Goal: Transaction & Acquisition: Book appointment/travel/reservation

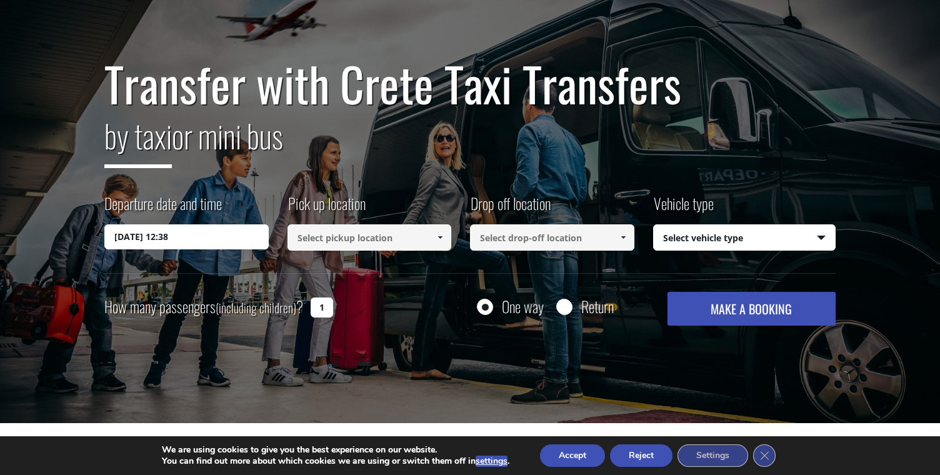
scroll to position [102, 0]
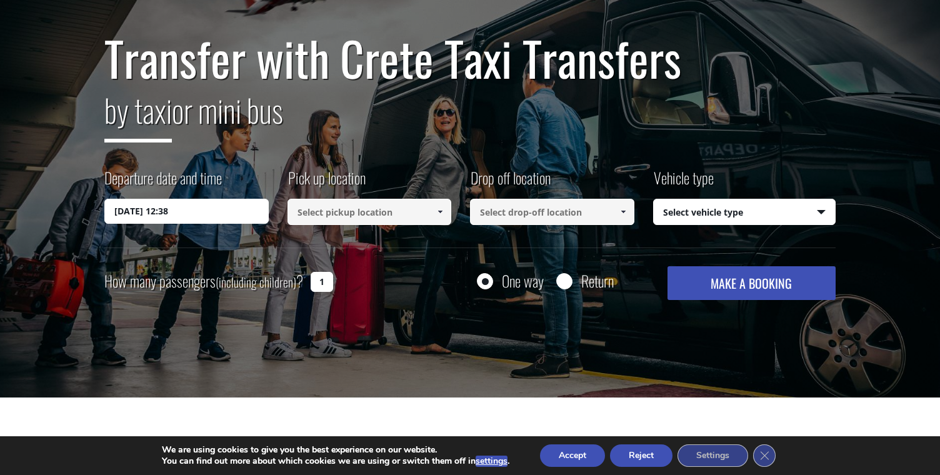
click at [358, 214] on input at bounding box center [369, 212] width 164 height 26
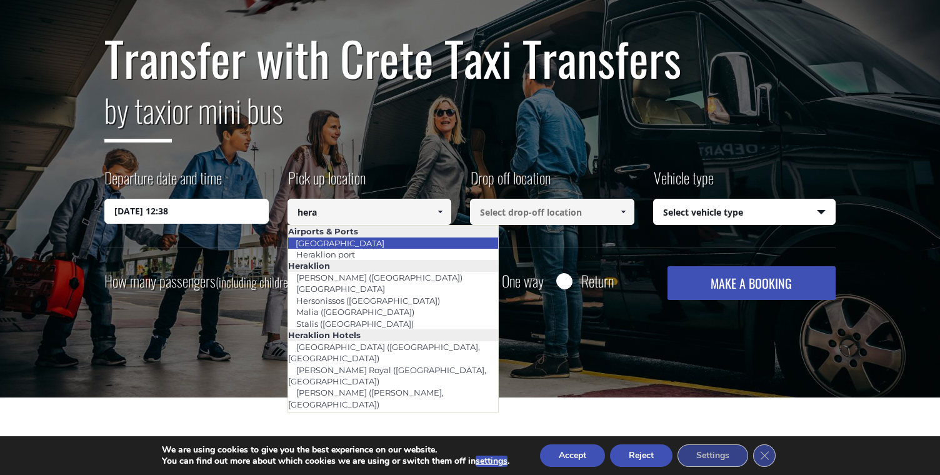
click at [377, 241] on li "[GEOGRAPHIC_DATA]" at bounding box center [393, 242] width 211 height 11
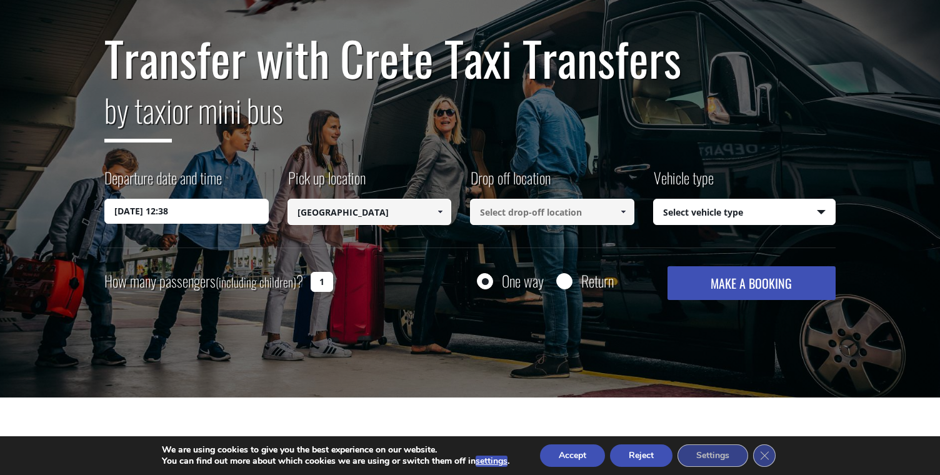
type input "[GEOGRAPHIC_DATA]"
click at [534, 215] on input at bounding box center [552, 212] width 164 height 26
type input "the new hotel exterior"
click at [695, 214] on select "Select vehicle type Taxi (4 passengers) Mercedes E Class Mini Van (7 passengers…" at bounding box center [744, 212] width 182 height 26
select select "4604"
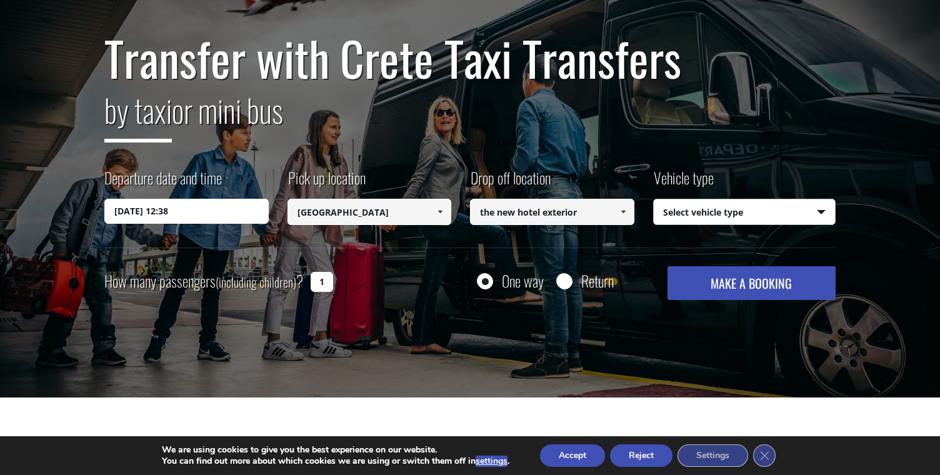
click at [653, 199] on select "Select vehicle type Taxi (4 passengers) Mercedes E Class Mini Van (7 passengers…" at bounding box center [744, 212] width 182 height 26
click at [730, 293] on button "MAKE A BOOKING" at bounding box center [751, 283] width 168 height 34
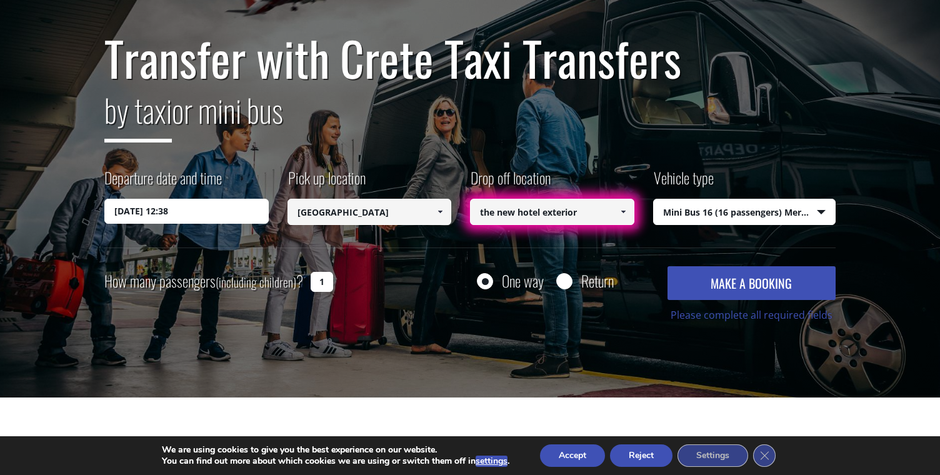
click at [527, 217] on input "the new hotel exterior" at bounding box center [552, 212] width 164 height 26
click at [597, 207] on input "the new hotel exterior" at bounding box center [552, 212] width 164 height 26
paste input "https://www.google.com/maps?q=Lourakis,+P.,+-+G.+Lourakis+O.E.,+Tsouderon+19,+C…"
type input "https://www.google.com/maps?q=Lourakis,+P.,+-+G.+Lourakis+O.E.,+Tsouderon+19,+C…"
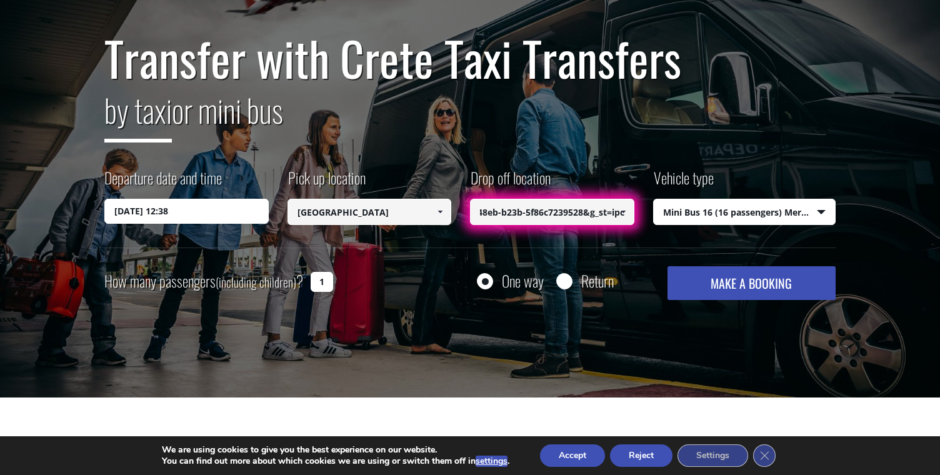
click at [667, 266] on button "MAKE A BOOKING" at bounding box center [751, 283] width 168 height 34
drag, startPoint x: 325, startPoint y: 280, endPoint x: 301, endPoint y: 280, distance: 24.4
click at [301, 280] on div "How many passengers (including children) ? 1" at bounding box center [232, 281] width 257 height 31
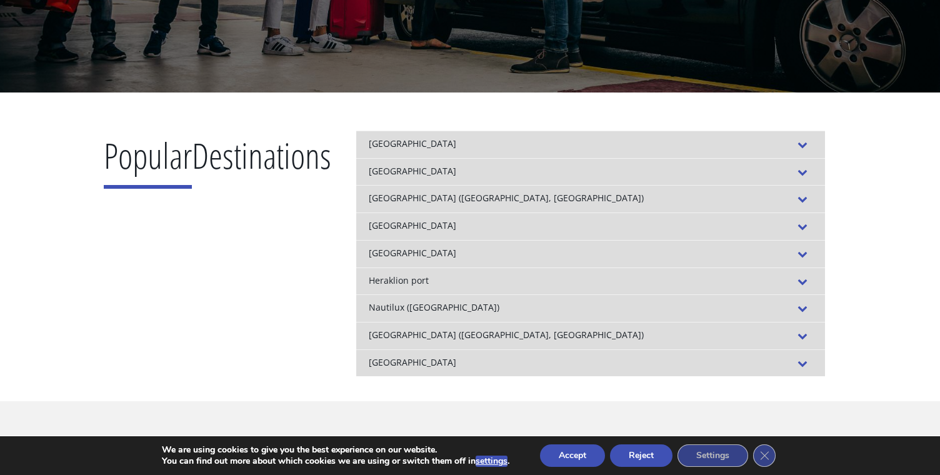
scroll to position [416, 0]
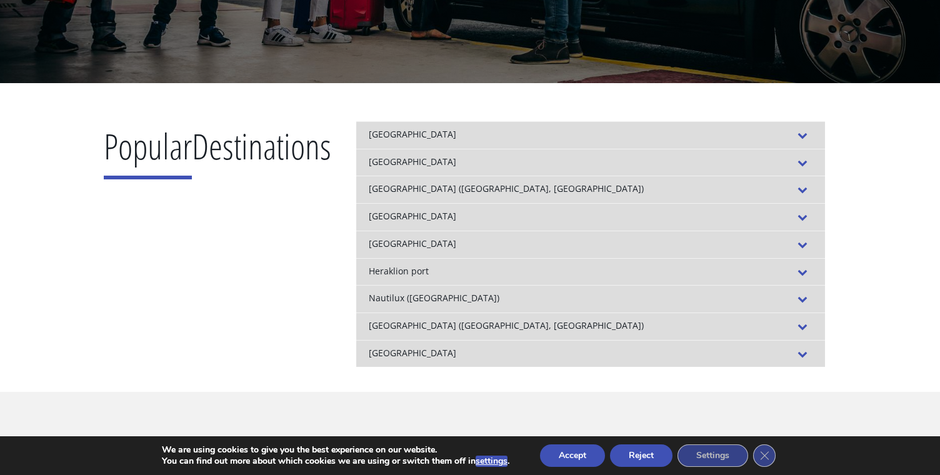
type input "5"
click at [812, 160] on span at bounding box center [802, 163] width 20 height 14
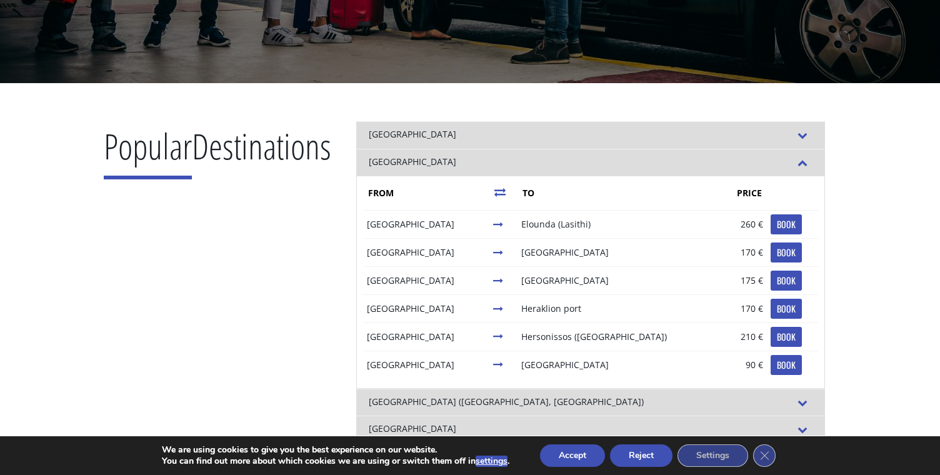
click at [812, 160] on span at bounding box center [802, 163] width 20 height 14
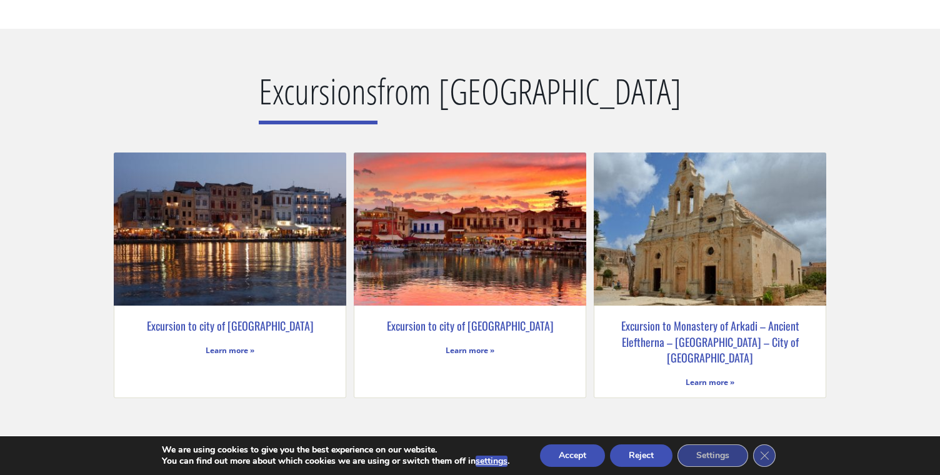
scroll to position [2227, 0]
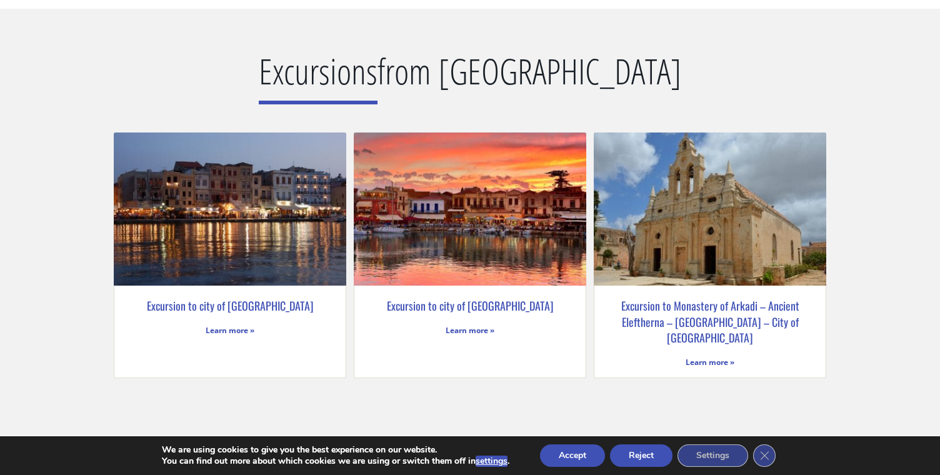
click at [582, 459] on button "Accept" at bounding box center [572, 455] width 65 height 22
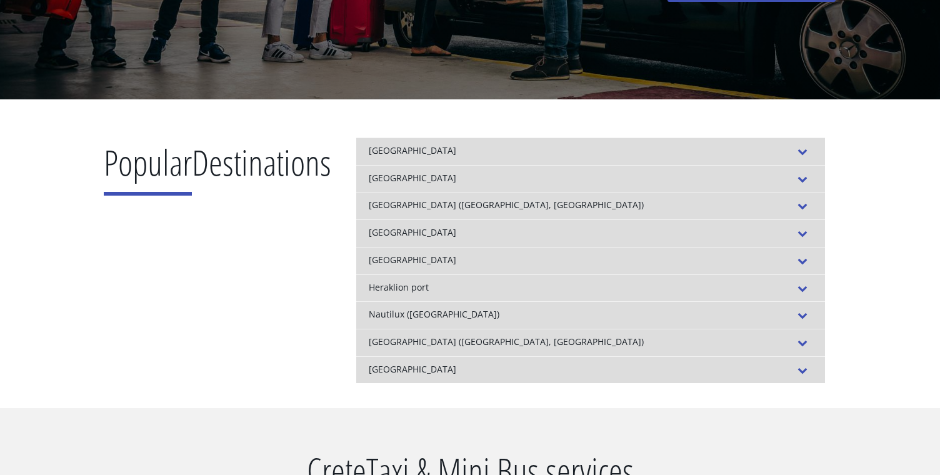
scroll to position [0, 0]
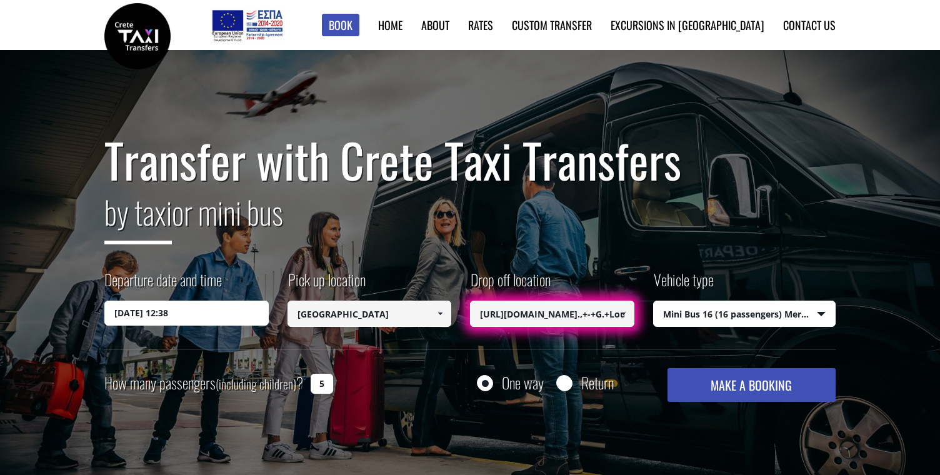
click at [752, 392] on button "MAKE A BOOKING" at bounding box center [751, 385] width 168 height 34
click at [581, 317] on input "https://www.google.com/maps?q=Lourakis,+P.,+-+G.+Lourakis+O.E.,+Tsouderon+19,+C…" at bounding box center [552, 313] width 164 height 26
type input "V"
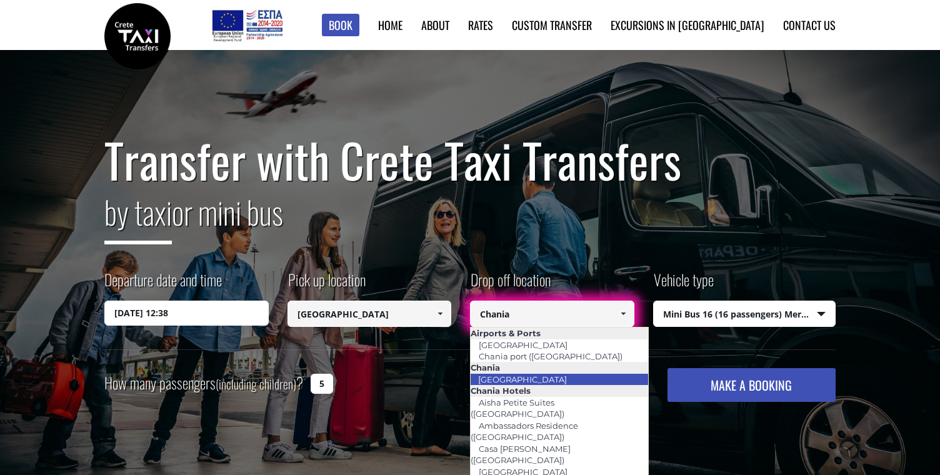
click at [603, 380] on li "[GEOGRAPHIC_DATA]" at bounding box center [558, 379] width 177 height 11
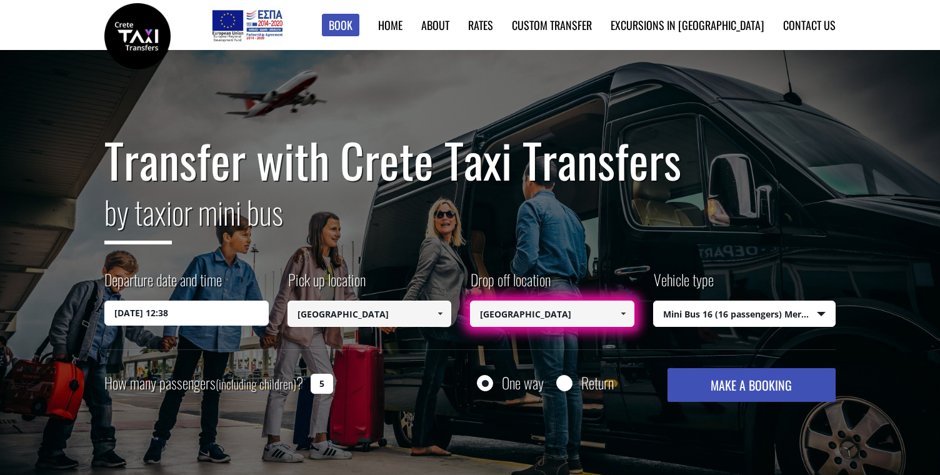
type input "[GEOGRAPHIC_DATA]"
click at [696, 317] on select "Select vehicle type Taxi (4 passengers) Mercedes E Class Mini Van (7 passengers…" at bounding box center [744, 314] width 182 height 26
select select "542"
click at [653, 301] on select "Select vehicle type Taxi (4 passengers) Mercedes E Class Mini Van (7 passengers…" at bounding box center [744, 314] width 182 height 26
click at [718, 390] on button "MAKE A BOOKING" at bounding box center [751, 385] width 168 height 34
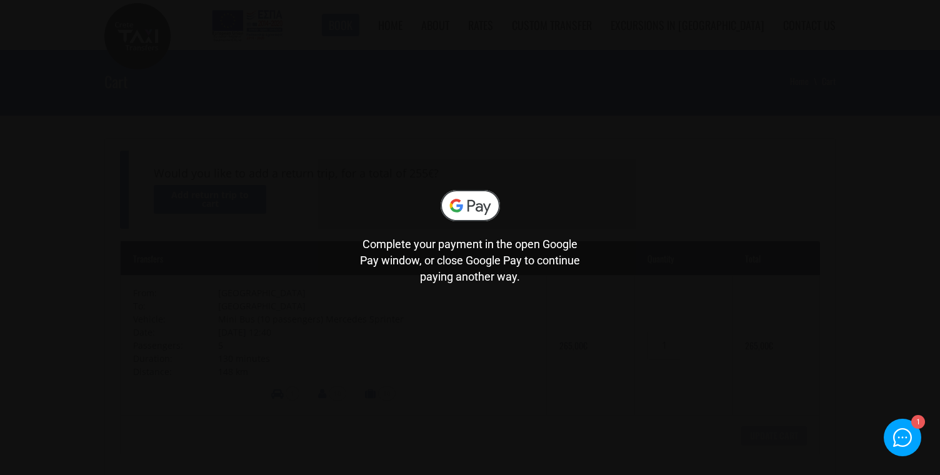
click at [248, 145] on div "Complete your payment in the open Google Pay window, or close Google Pay to con…" at bounding box center [470, 237] width 940 height 475
click at [227, 234] on div "Complete your payment in the open Google Pay window, or close Google Pay to con…" at bounding box center [470, 237] width 940 height 96
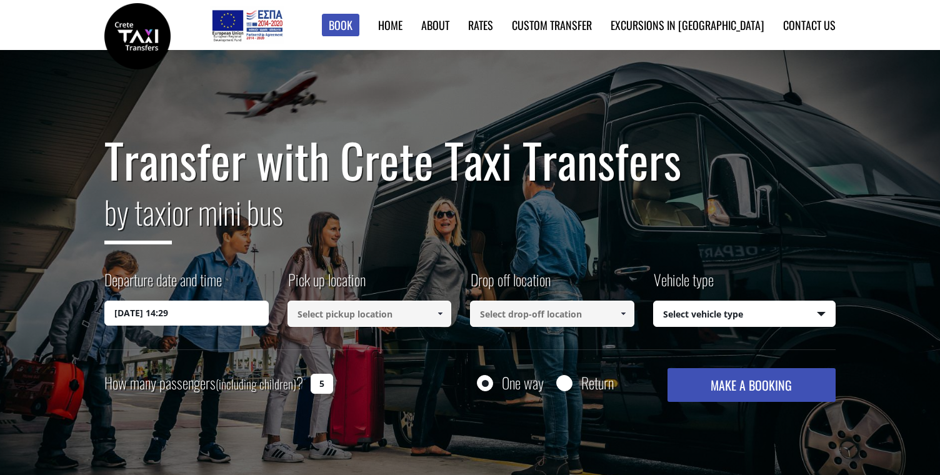
select select "542"
drag, startPoint x: 446, startPoint y: 320, endPoint x: 446, endPoint y: 310, distance: 10.0
click at [446, 319] on link at bounding box center [440, 313] width 21 height 26
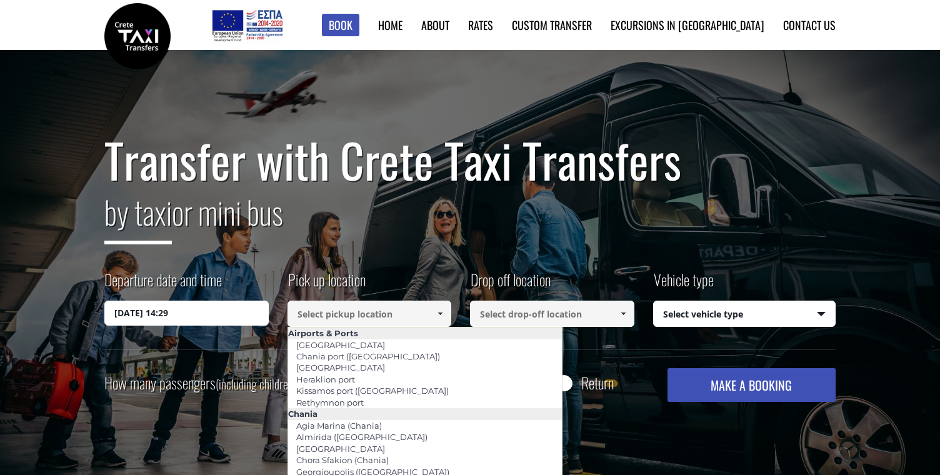
click at [423, 316] on input at bounding box center [369, 313] width 164 height 26
